Goal: Task Accomplishment & Management: Manage account settings

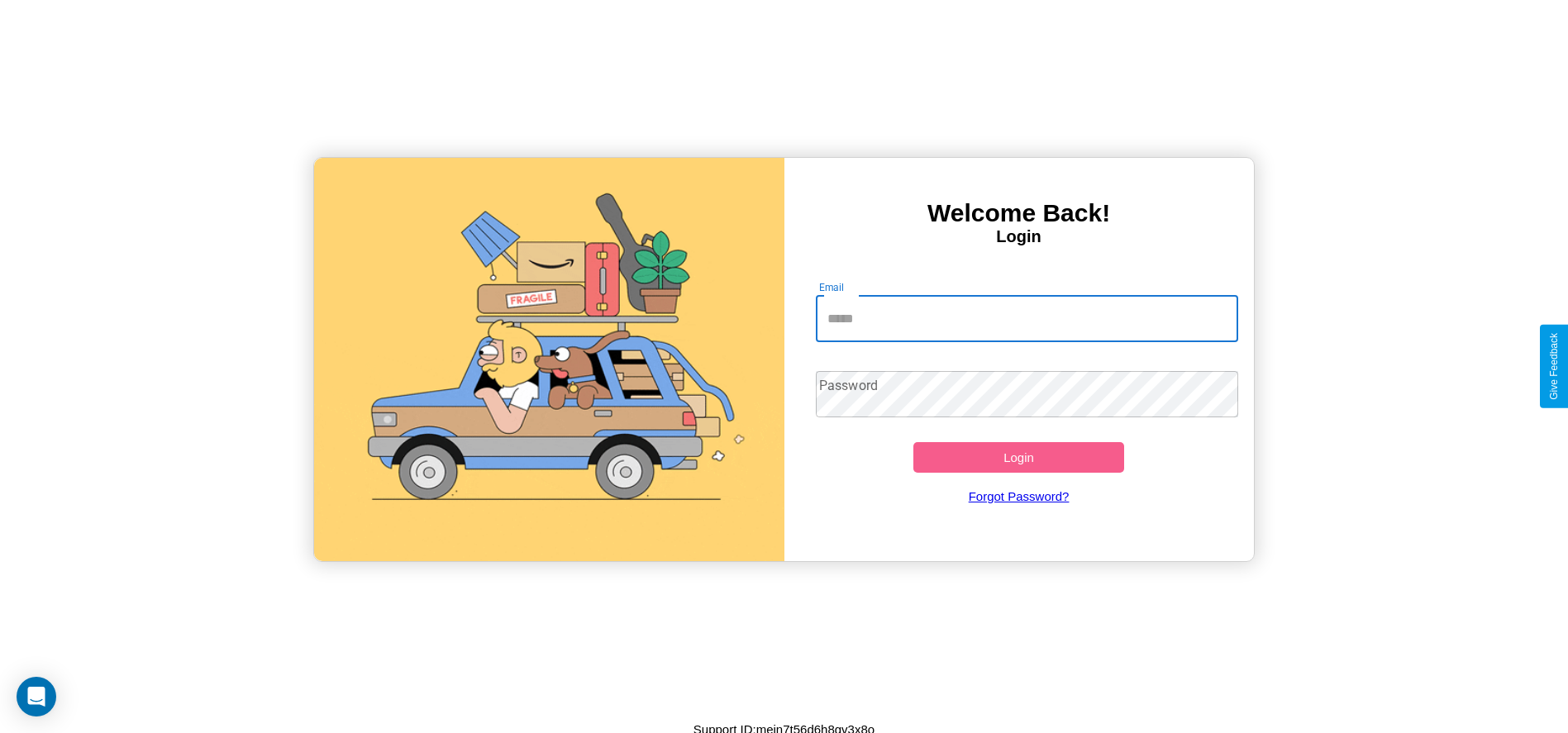
click at [1026, 318] on input "Email" at bounding box center [1026, 319] width 422 height 47
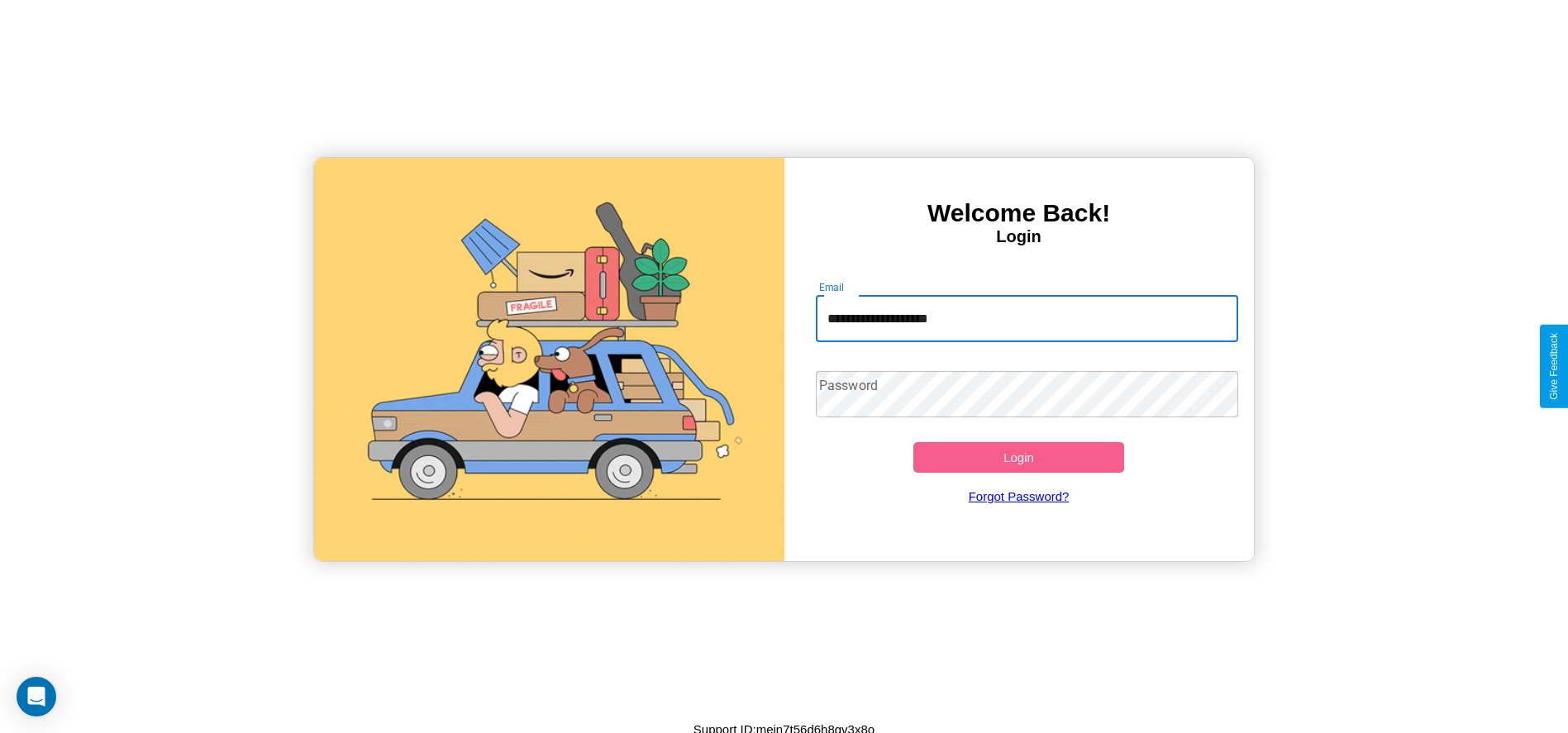
type input "**********"
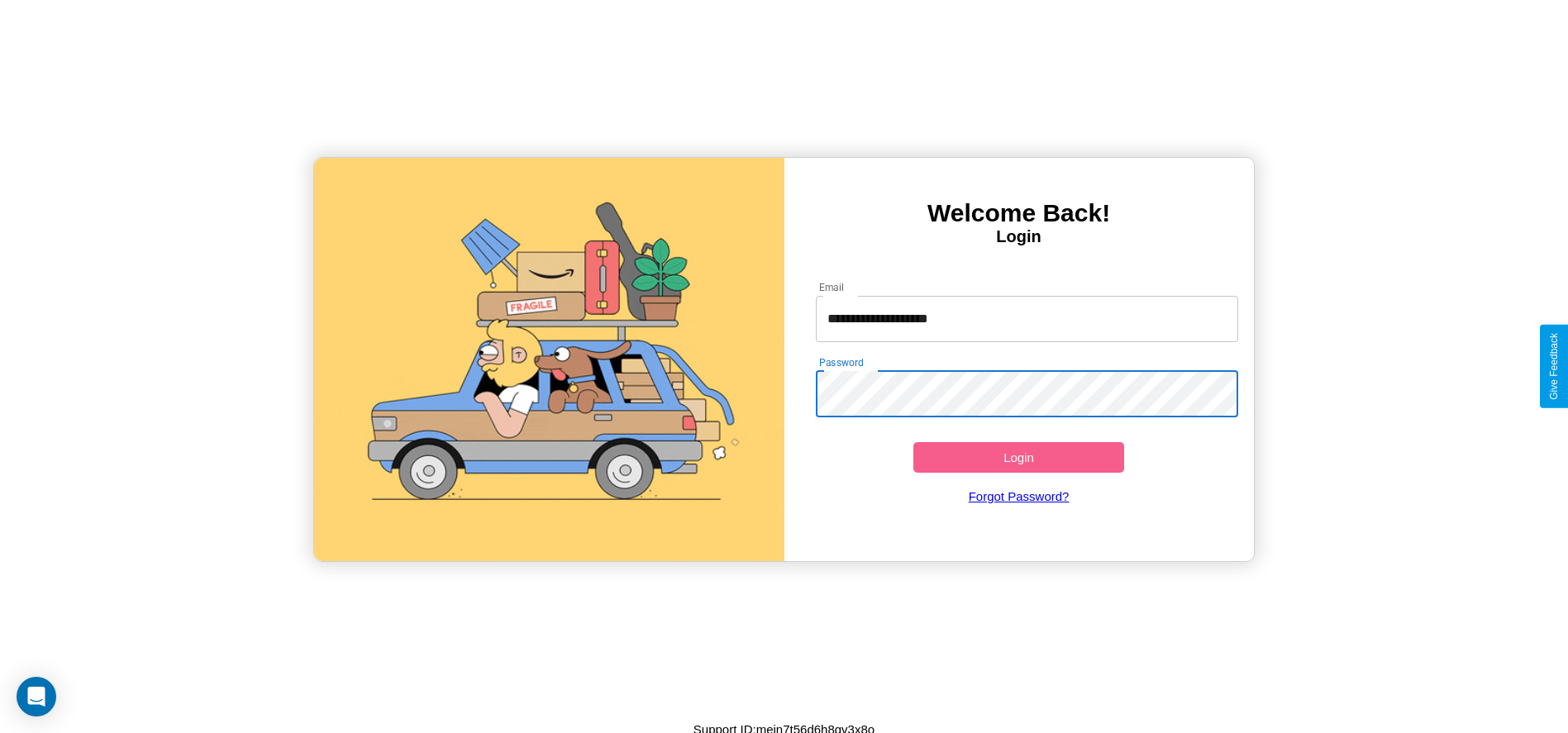
click at [1018, 457] on button "Login" at bounding box center [1019, 457] width 212 height 31
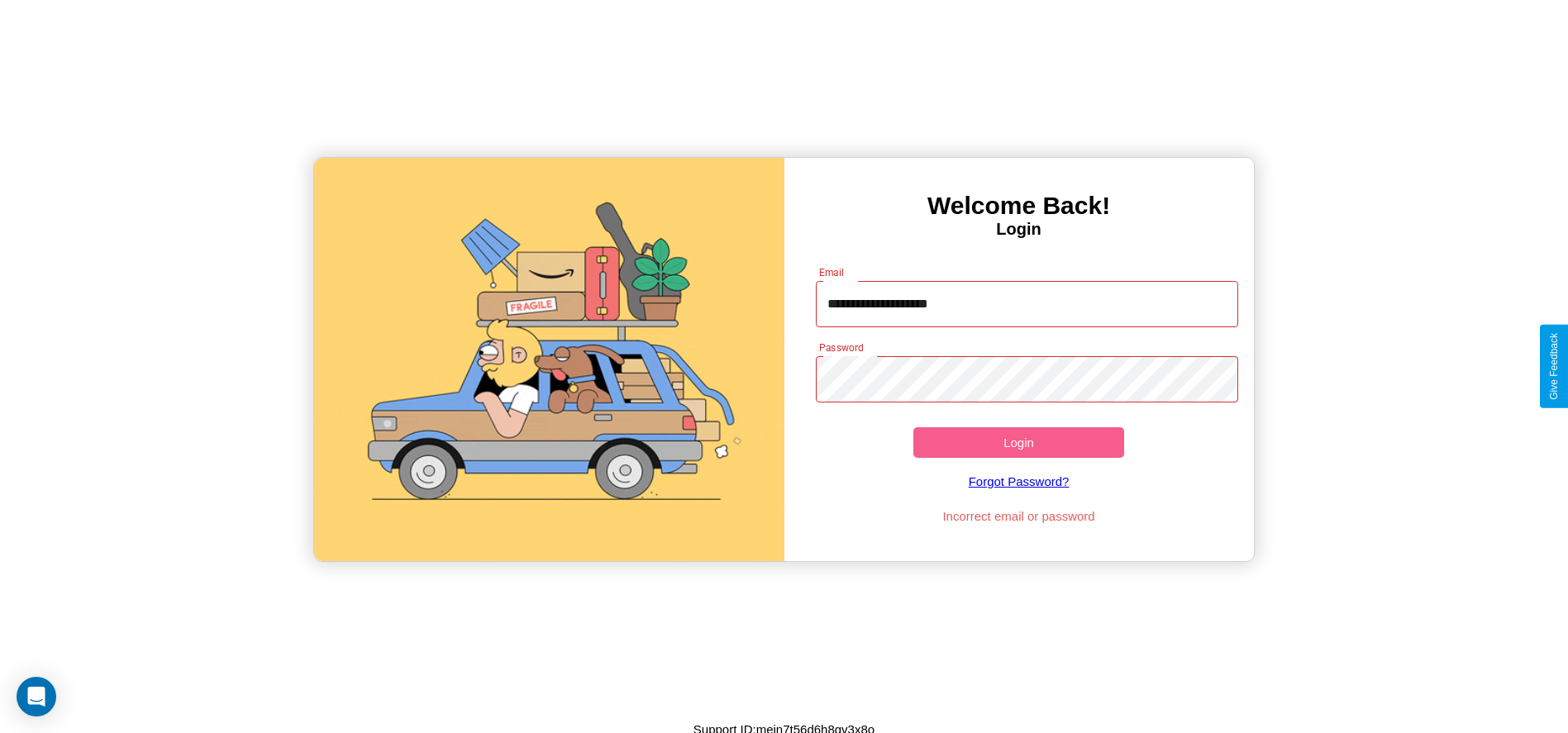
click at [1018, 442] on button "Login" at bounding box center [1019, 442] width 212 height 31
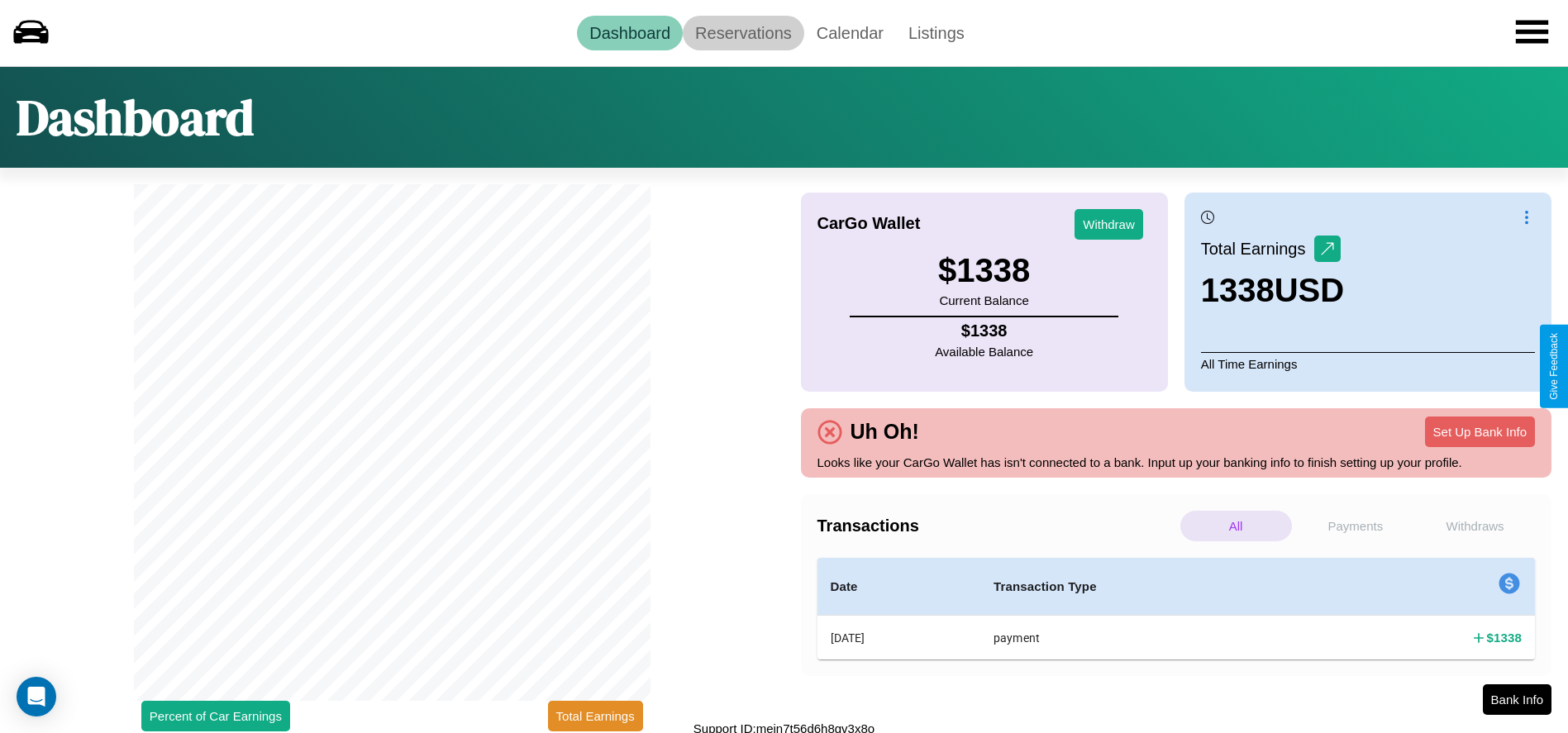
click at [743, 33] on link "Reservations" at bounding box center [743, 33] width 122 height 35
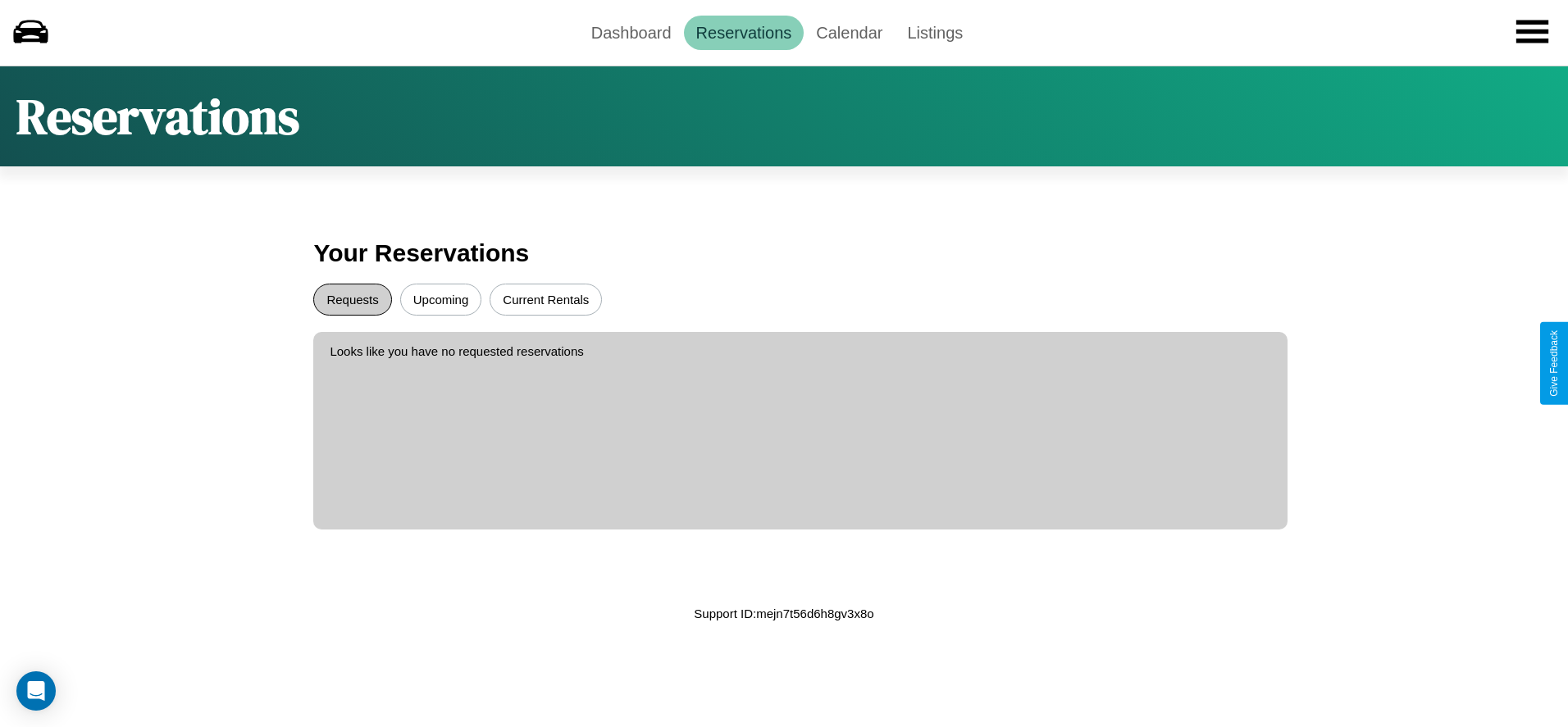
click at [353, 300] on button "Requests" at bounding box center [352, 300] width 78 height 32
click at [546, 300] on button "Current Rentals" at bounding box center [546, 300] width 112 height 32
